Goal: Information Seeking & Learning: Learn about a topic

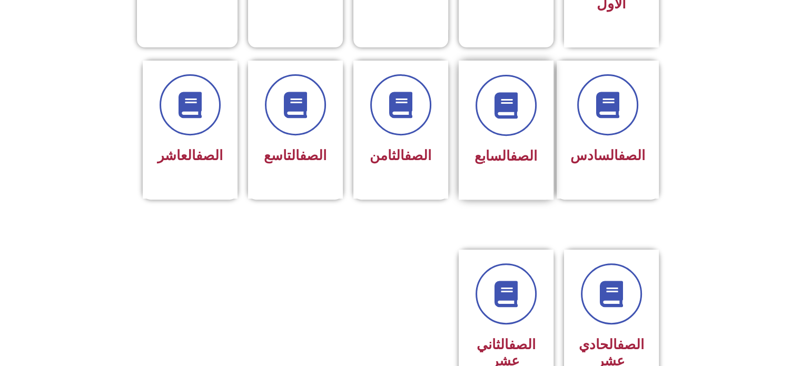
scroll to position [421, 0]
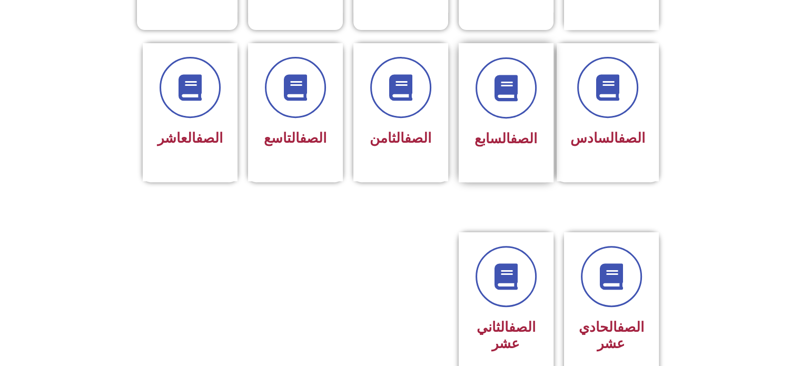
click at [511, 131] on link "الصف" at bounding box center [524, 139] width 27 height 16
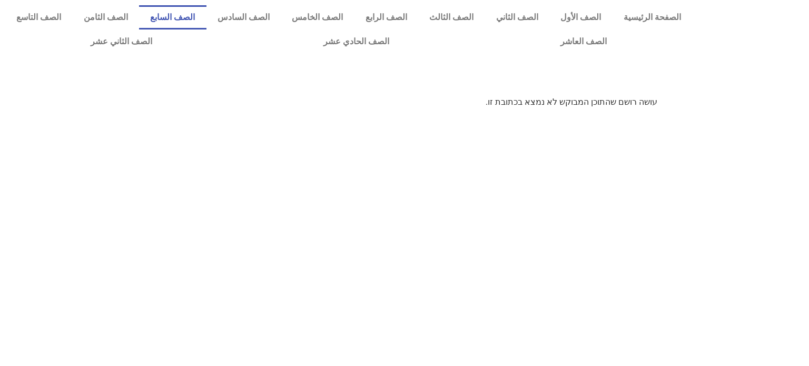
click at [207, 16] on link "الصف السابع" at bounding box center [172, 17] width 67 height 24
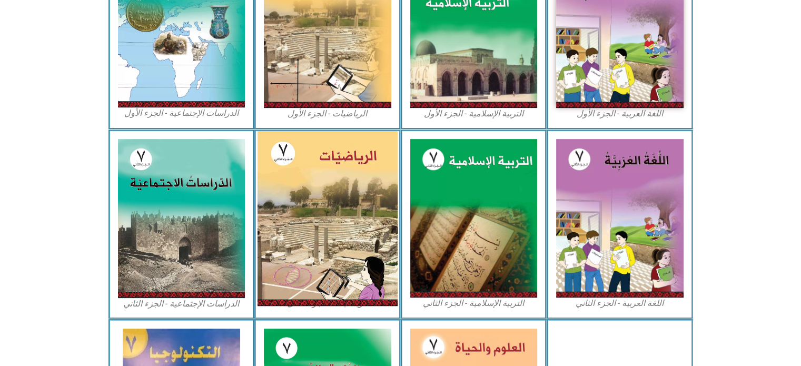
scroll to position [362, 0]
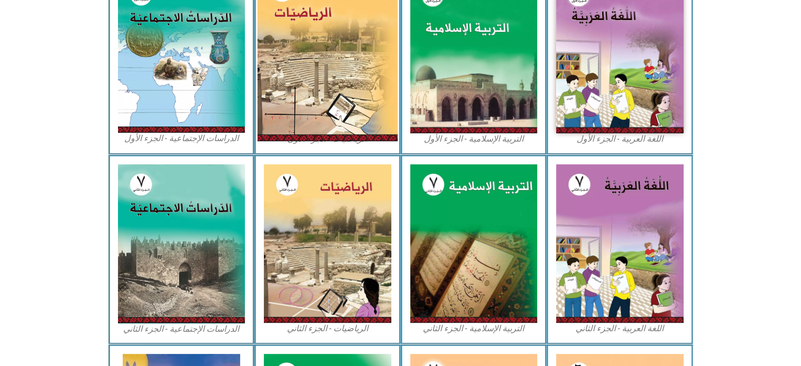
click at [342, 104] on img at bounding box center [328, 53] width 140 height 175
click at [311, 81] on img at bounding box center [328, 53] width 140 height 175
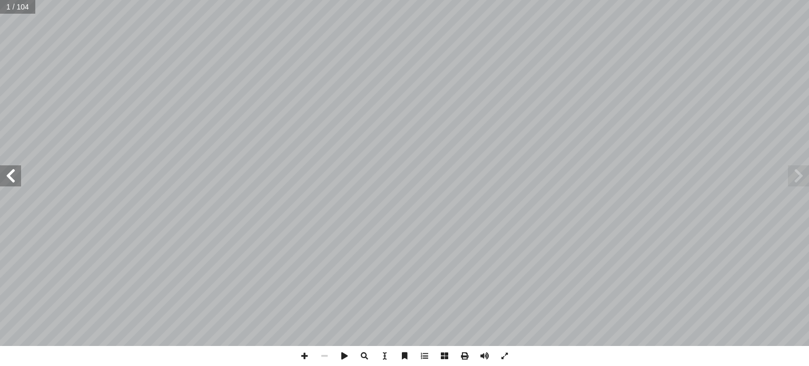
click at [7, 173] on span at bounding box center [10, 175] width 21 height 21
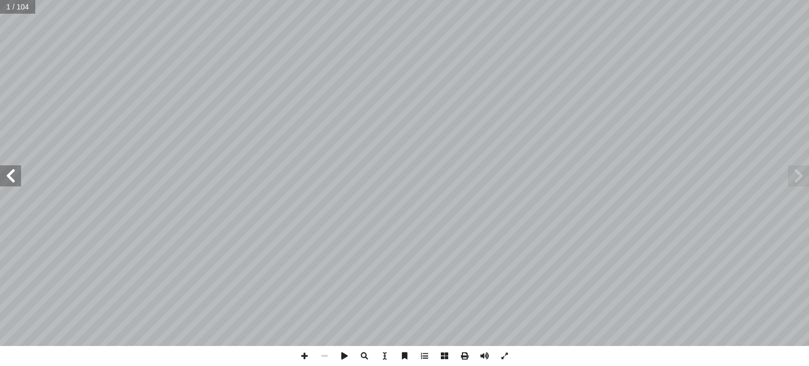
click at [7, 173] on span at bounding box center [10, 175] width 21 height 21
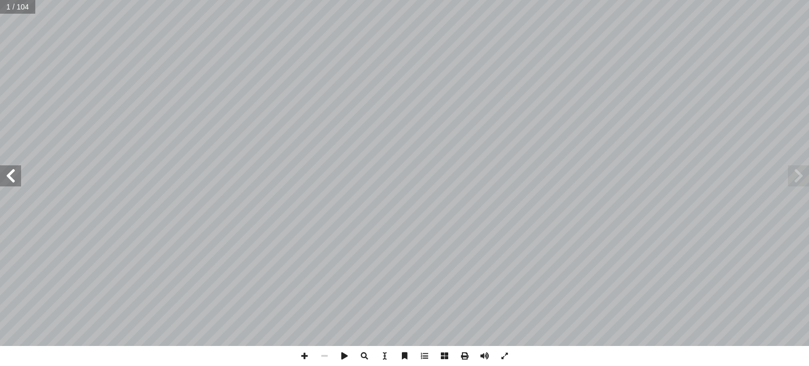
click at [7, 173] on span at bounding box center [10, 175] width 21 height 21
click at [8, 175] on span at bounding box center [10, 175] width 21 height 21
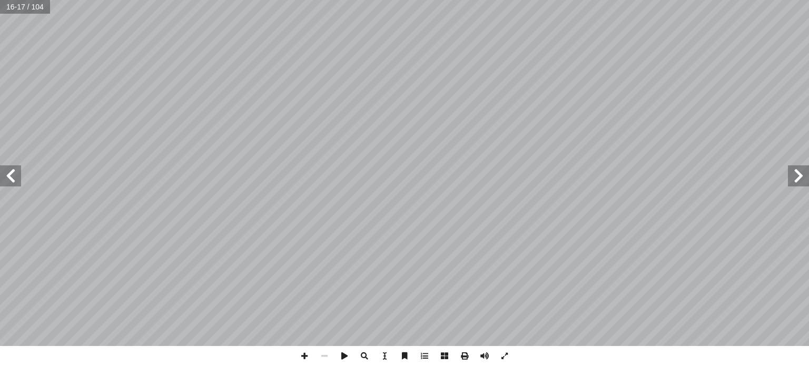
click at [794, 181] on span at bounding box center [798, 175] width 21 height 21
click at [9, 181] on span at bounding box center [10, 175] width 21 height 21
click at [795, 172] on span at bounding box center [798, 175] width 21 height 21
click at [527, 0] on html "الصفحة الرئيسية الصف الأول الصف الثاني الصف الثالث الصف الرابع الصف الخامس الصف…" at bounding box center [404, 48] width 809 height 96
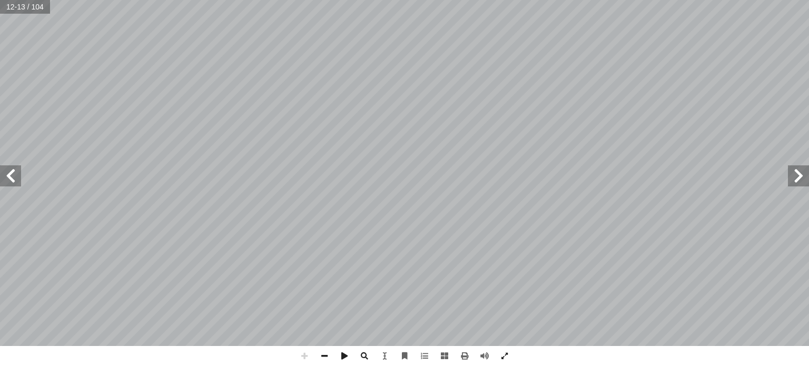
click at [233, 183] on div "8 موز: ّ بالر َ ة َ تي آ ل� � ِ ت � لحال � ُ ل ّ مث ُ ي ً صحيحا ً � عدد ُ كتب أ…" at bounding box center [404, 183] width 809 height 366
click at [7, 183] on span at bounding box center [10, 175] width 21 height 21
click at [3, 183] on span at bounding box center [10, 175] width 21 height 21
click at [804, 175] on span at bounding box center [798, 175] width 21 height 21
click at [451, 355] on div "10 بينهما: ُ قارن أ �و ، ِ شارة إ ل� � في ِ ن متشابهين ْ صحيحي ِ ن ْ عددي ُ كتب…" at bounding box center [404, 183] width 809 height 366
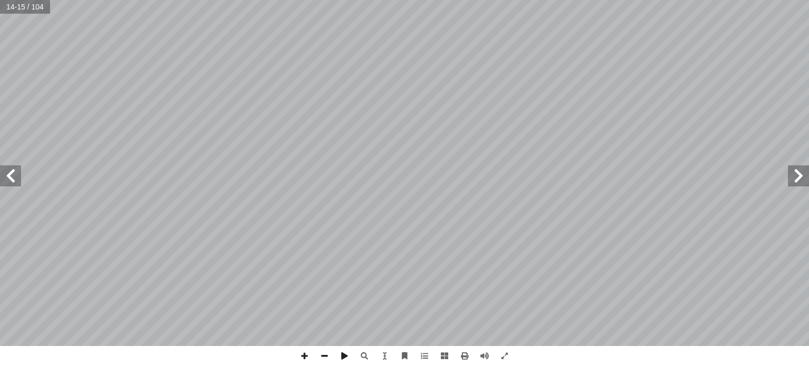
click at [15, 172] on span at bounding box center [10, 175] width 21 height 21
click at [799, 180] on span at bounding box center [798, 175] width 21 height 21
click at [17, 185] on span at bounding box center [10, 175] width 21 height 21
click at [801, 169] on span at bounding box center [798, 175] width 21 height 21
click at [11, 174] on span at bounding box center [10, 175] width 21 height 21
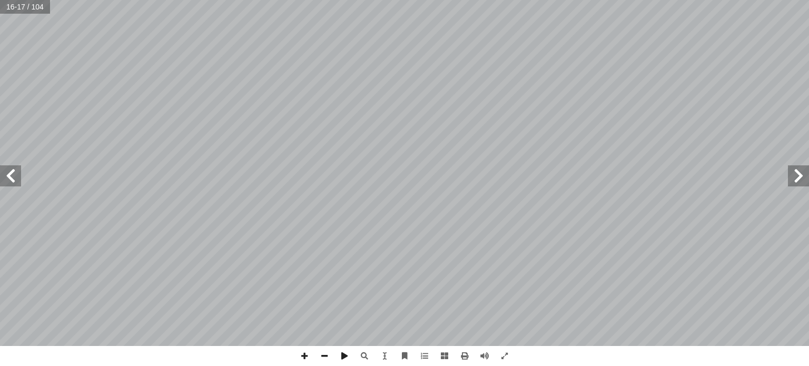
click at [15, 177] on span at bounding box center [10, 175] width 21 height 21
click at [2, 182] on span at bounding box center [10, 175] width 21 height 21
click at [795, 185] on span at bounding box center [798, 175] width 21 height 21
drag, startPoint x: 806, startPoint y: 184, endPoint x: 800, endPoint y: 176, distance: 9.8
click at [805, 183] on span at bounding box center [798, 175] width 21 height 21
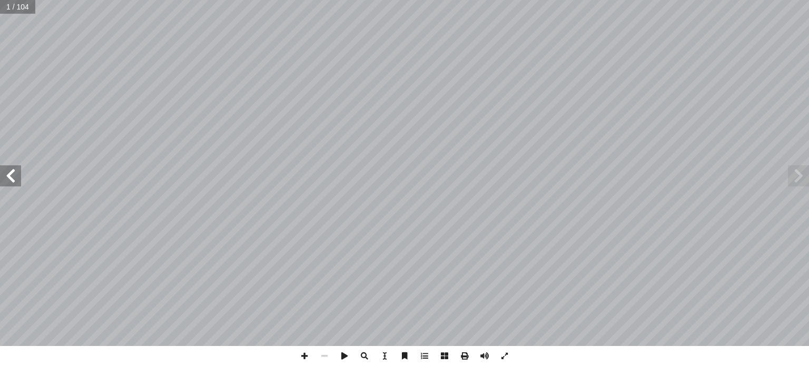
click at [13, 172] on span at bounding box center [10, 175] width 21 height 21
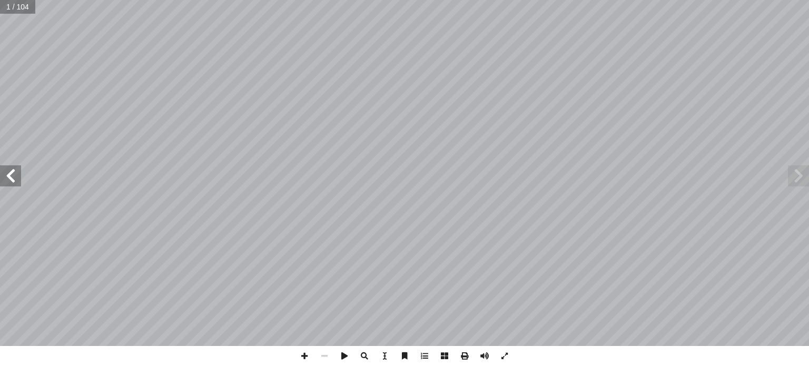
click at [13, 172] on span at bounding box center [10, 175] width 21 height 21
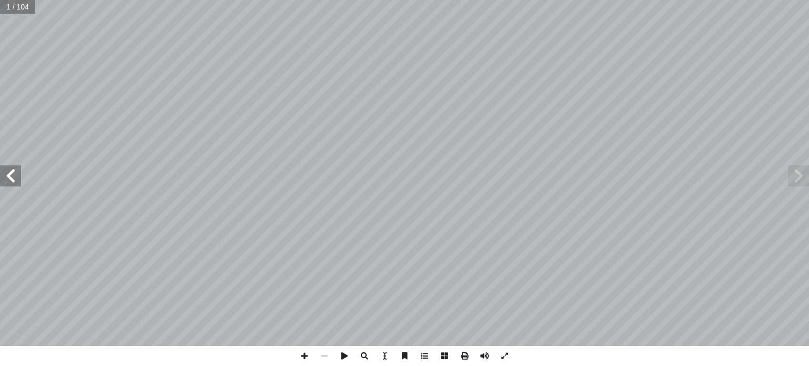
click at [13, 172] on span at bounding box center [10, 175] width 21 height 21
click at [0, 181] on span at bounding box center [10, 175] width 21 height 21
click at [6, 179] on span at bounding box center [10, 175] width 21 height 21
click at [6, 178] on span at bounding box center [10, 175] width 21 height 21
